Goal: Check status: Check status

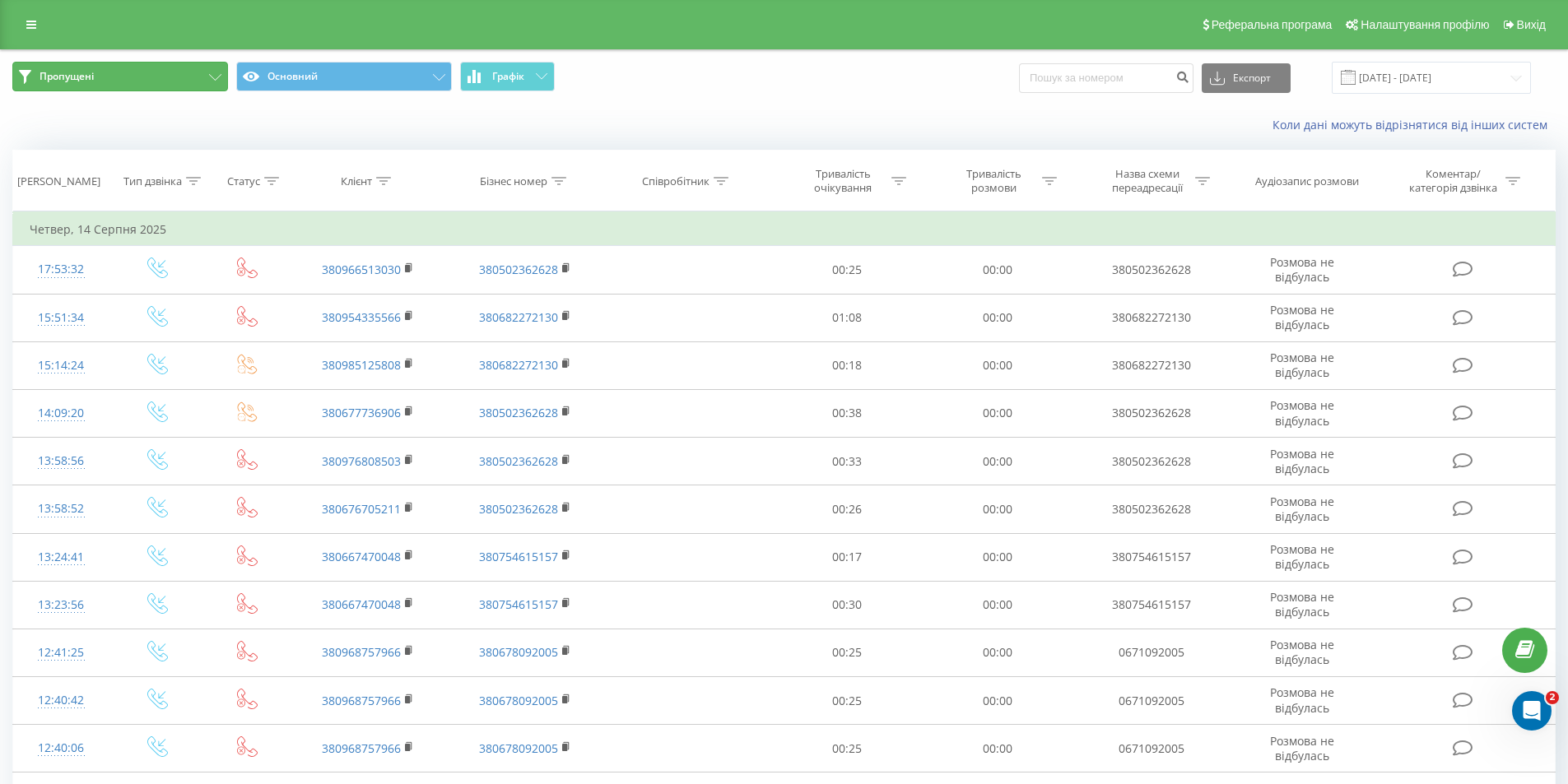
click at [56, 76] on span "Пропущені" at bounding box center [67, 76] width 54 height 13
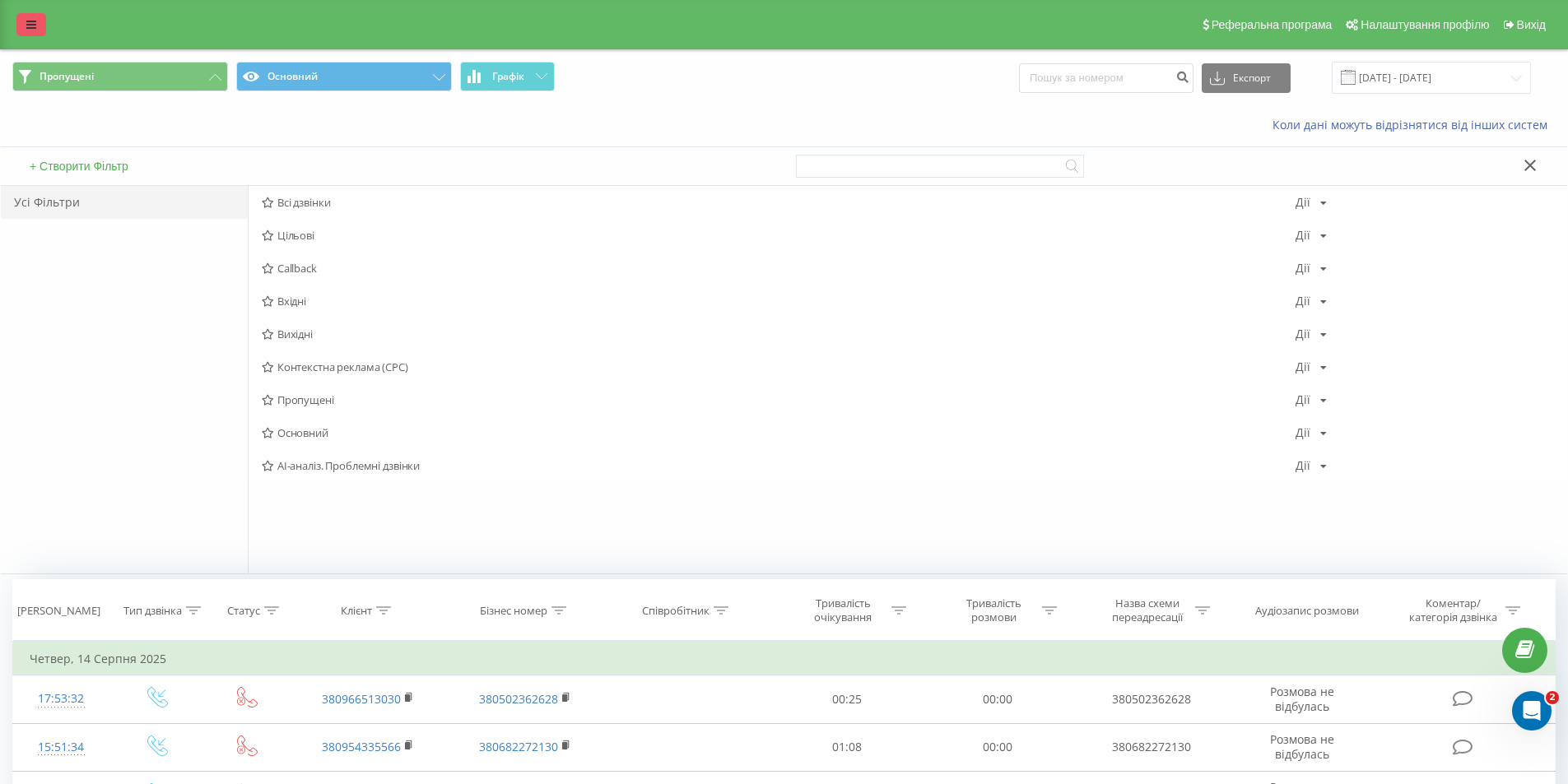
click at [30, 27] on icon at bounding box center [31, 25] width 10 height 12
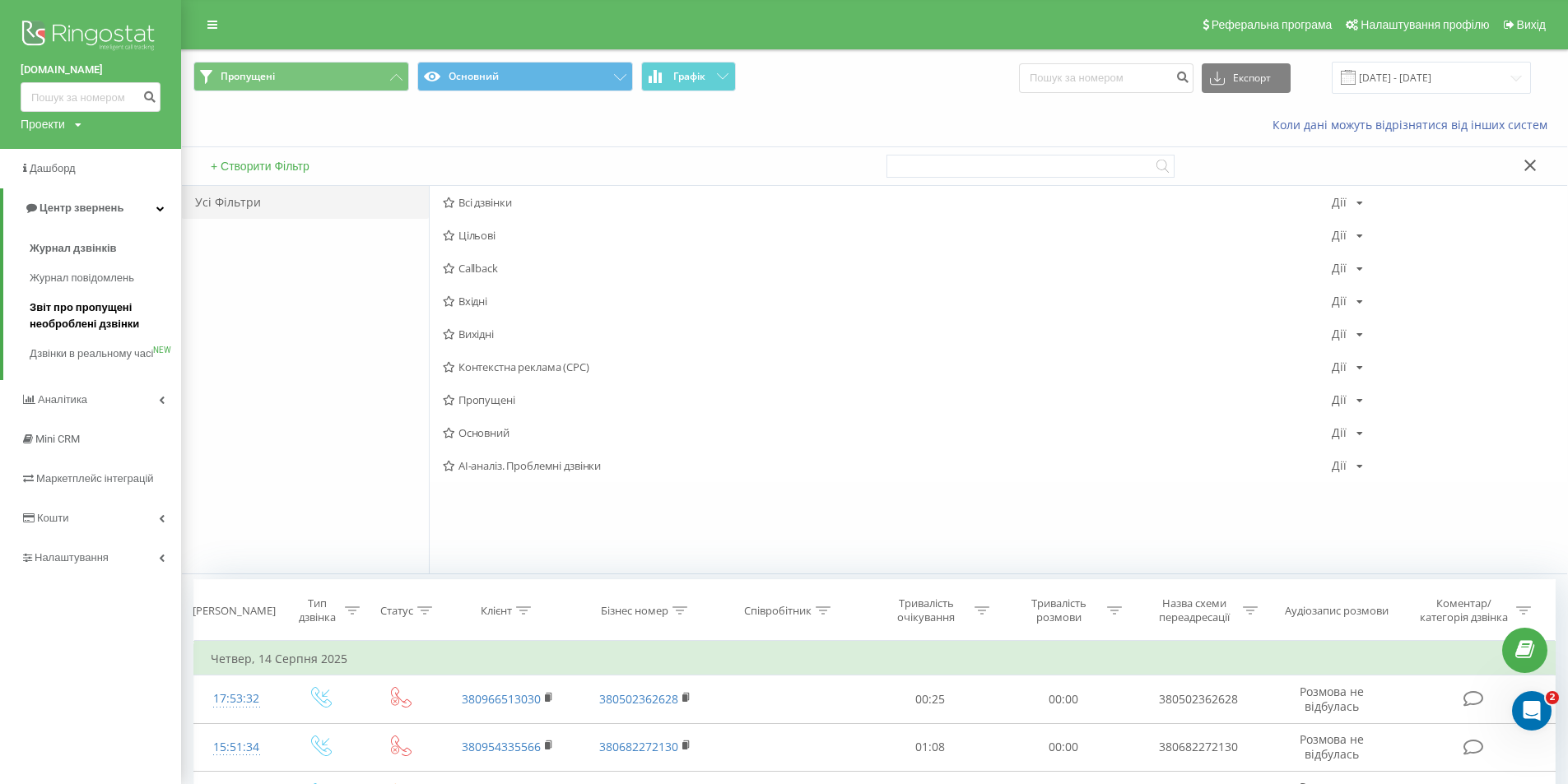
click at [85, 316] on span "Звіт про пропущені необроблені дзвінки" at bounding box center [101, 316] width 143 height 33
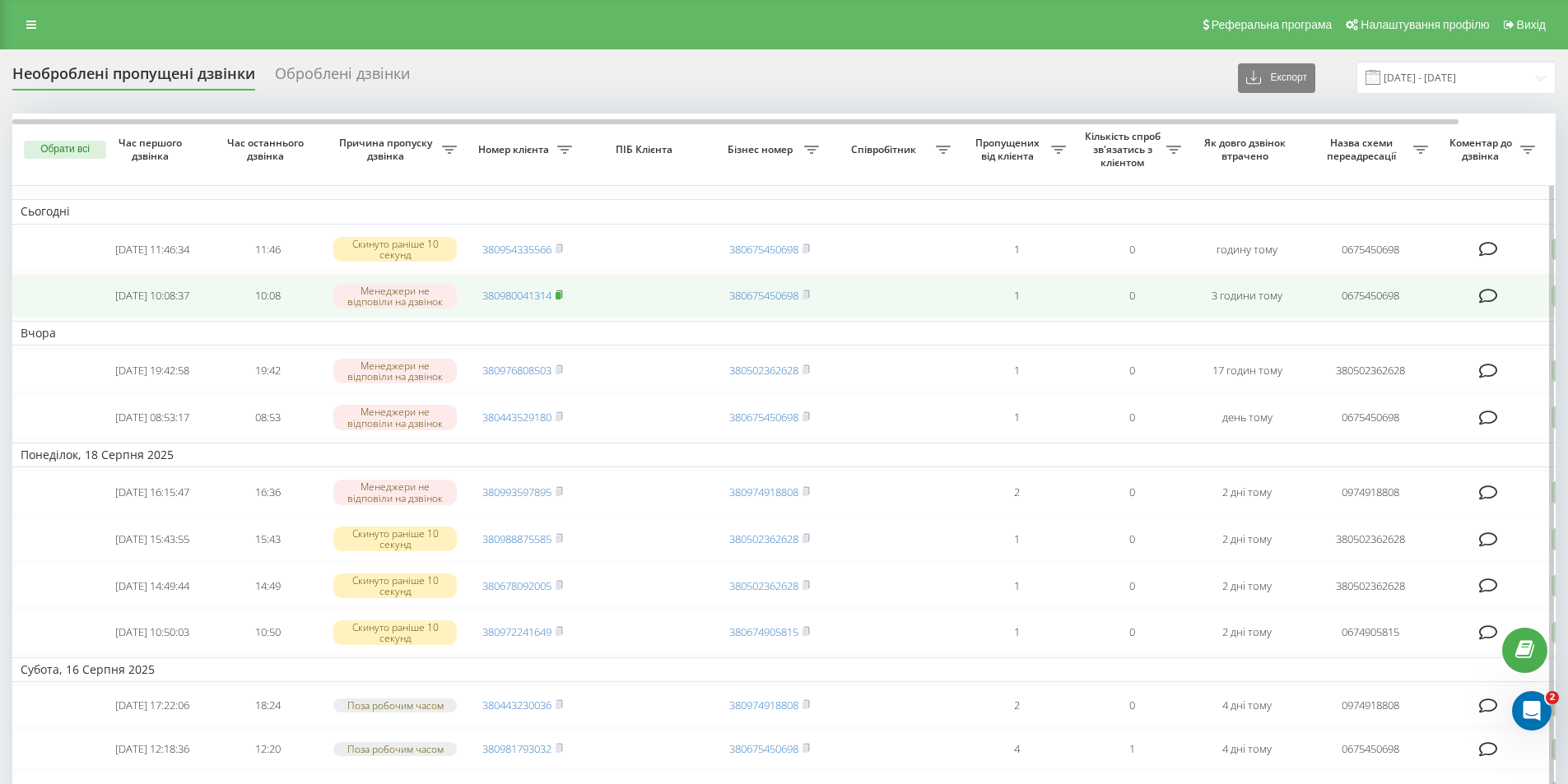
click at [561, 300] on rect at bounding box center [558, 295] width 5 height 7
